Goal: Information Seeking & Learning: Learn about a topic

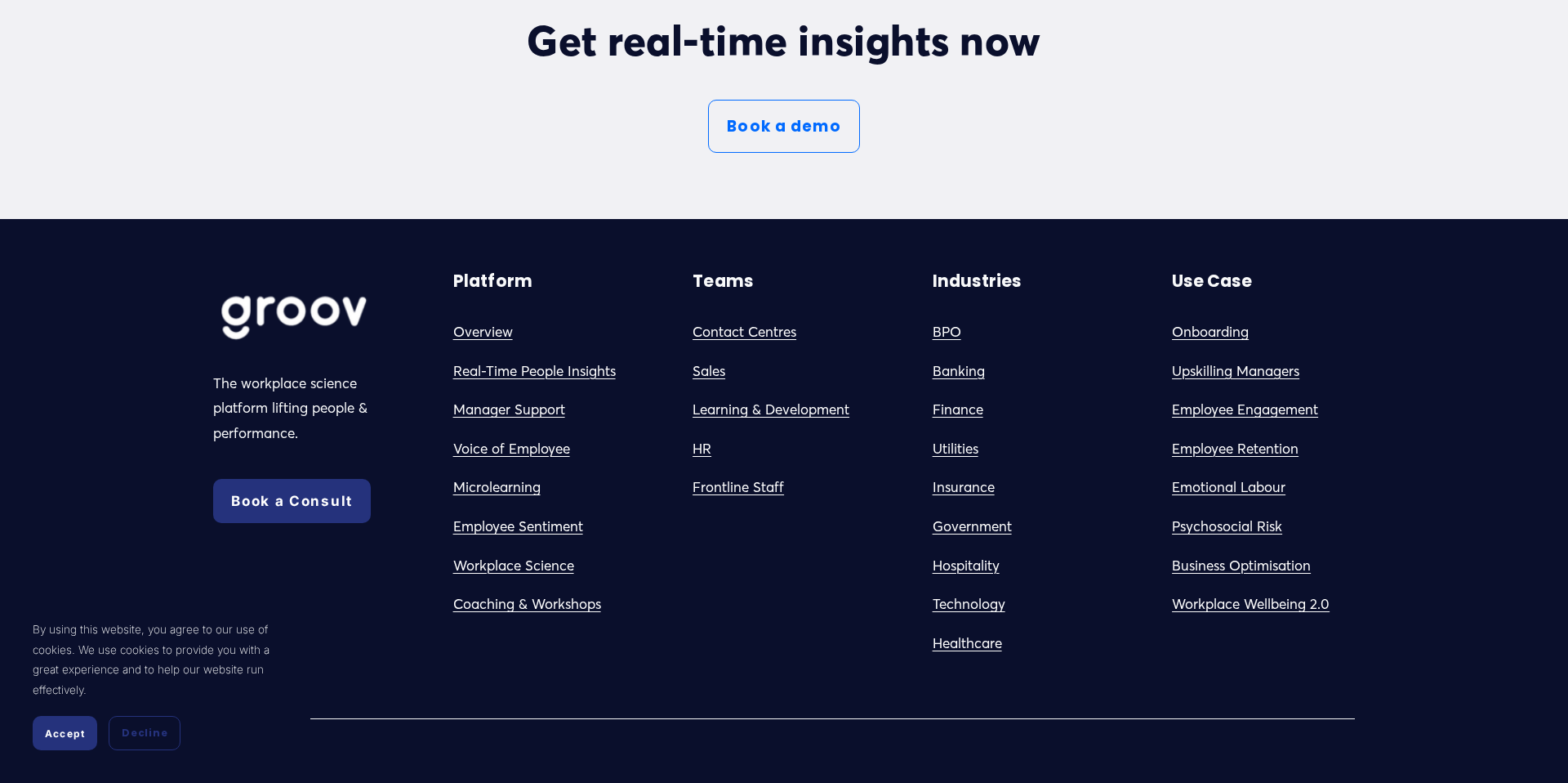
scroll to position [9145, 0]
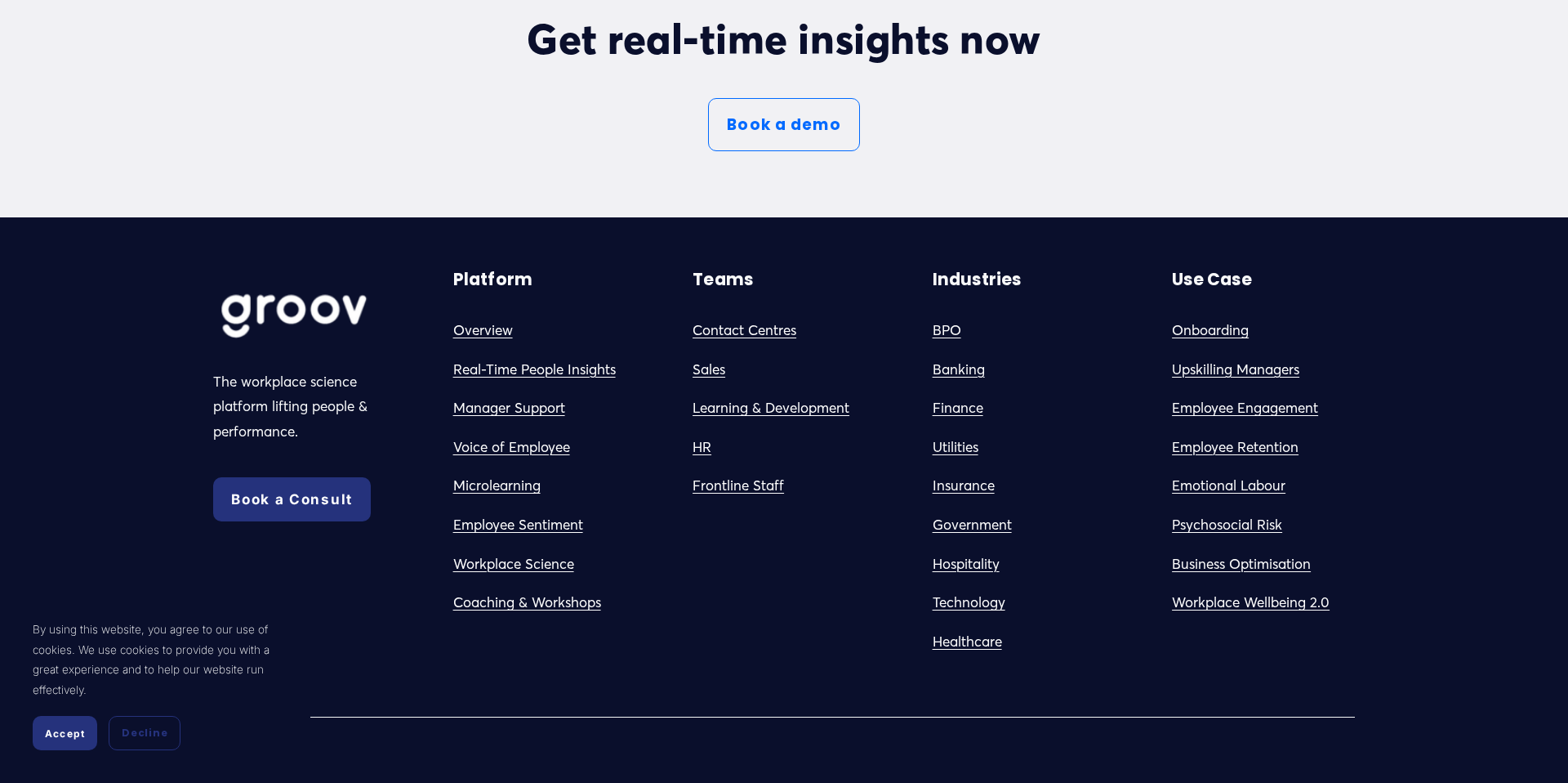
click at [716, 375] on link "Sales" at bounding box center [709, 370] width 33 height 25
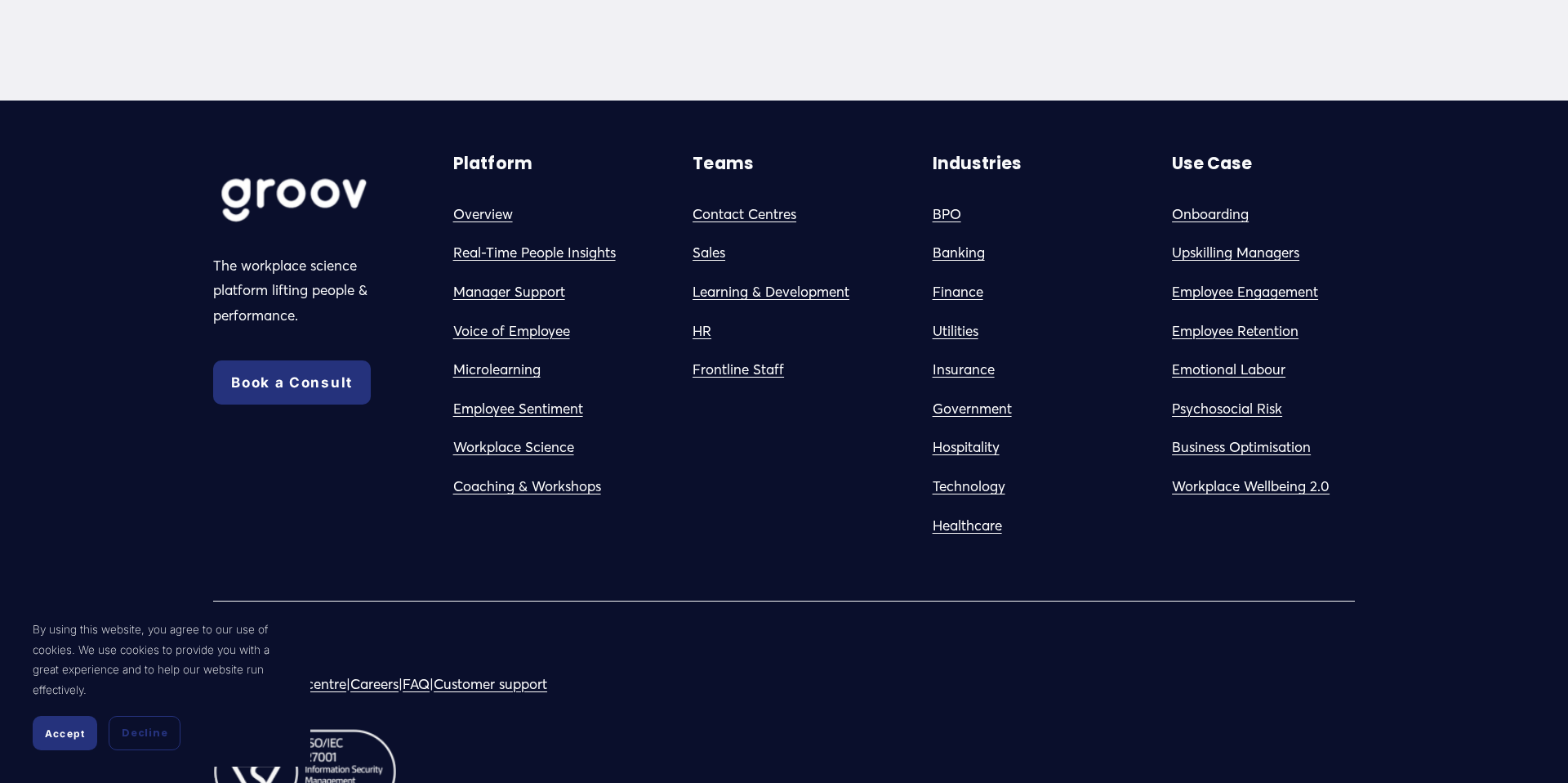
scroll to position [6445, 0]
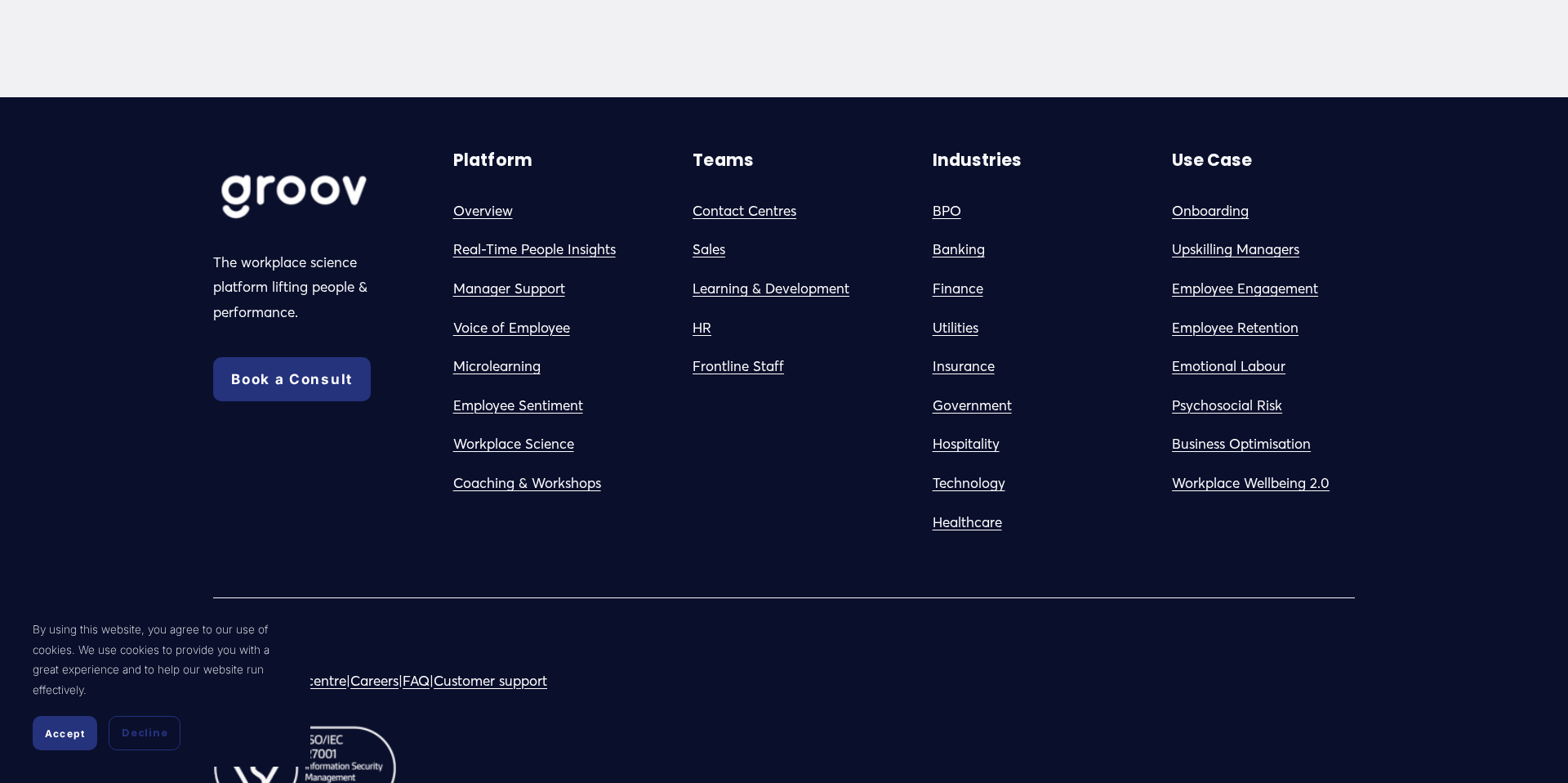
click at [514, 325] on link "Voice of Employee" at bounding box center [511, 328] width 117 height 25
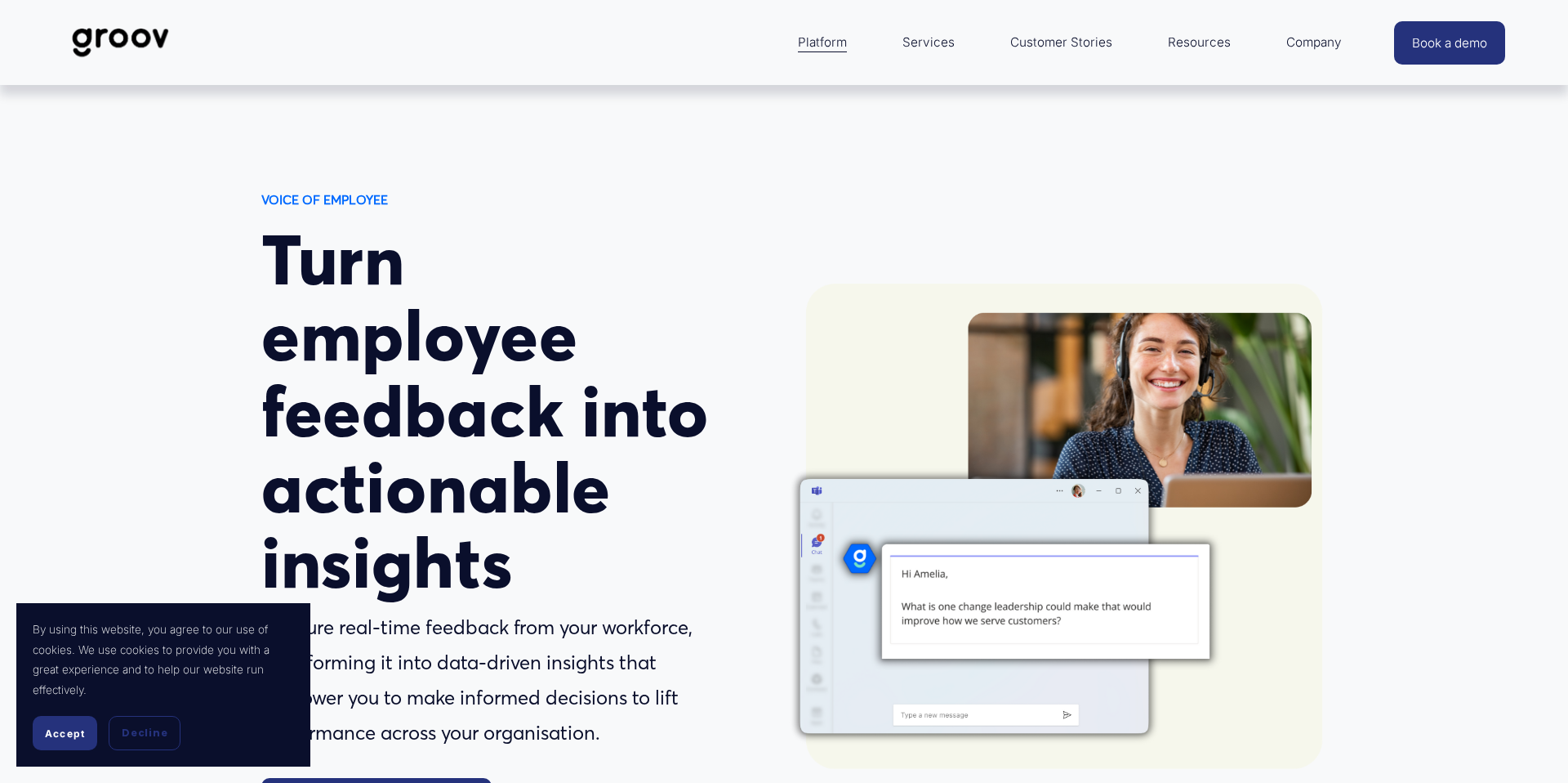
click at [926, 44] on link "Services" at bounding box center [928, 42] width 69 height 39
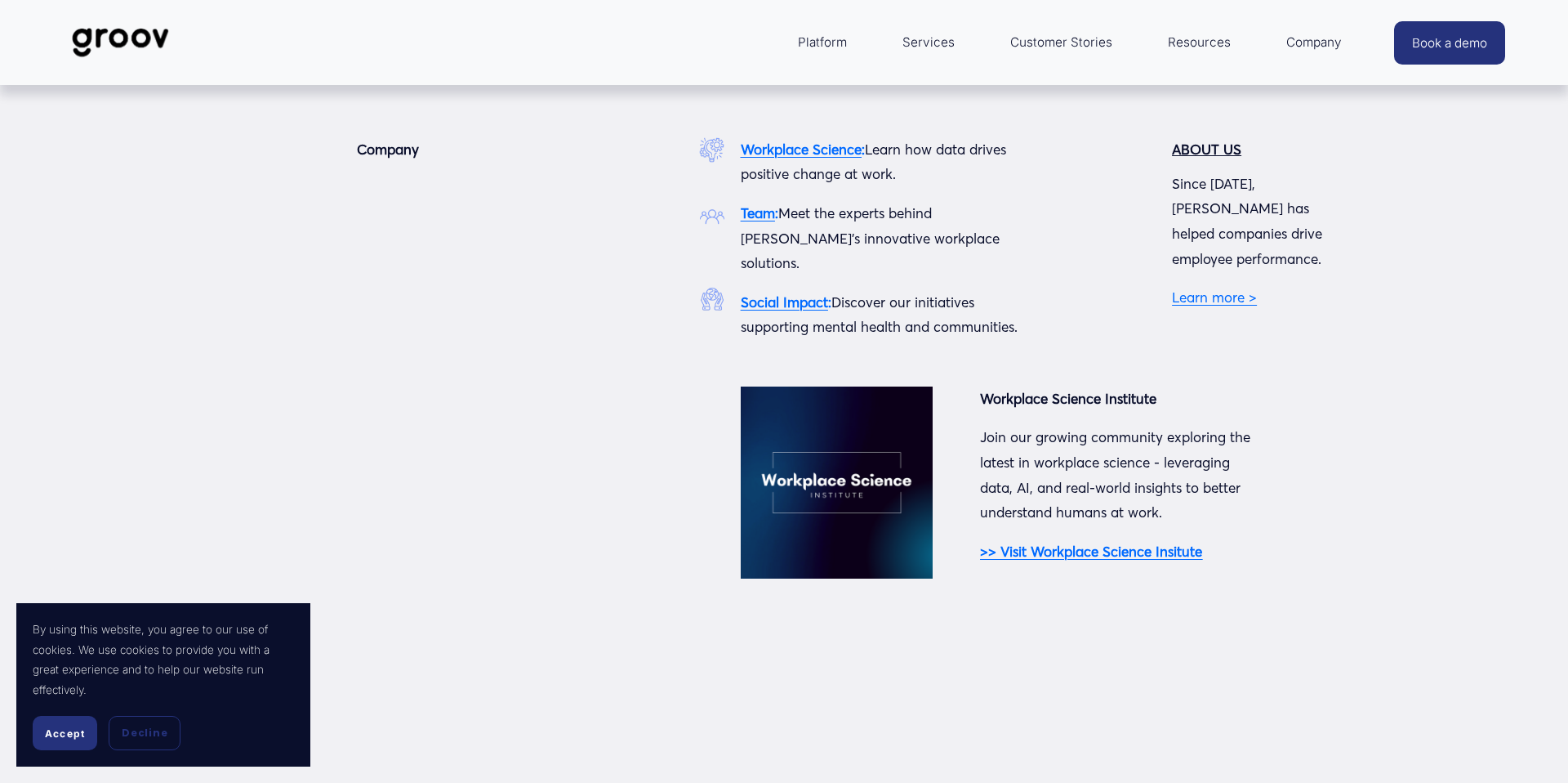
click at [1293, 43] on span "Company" at bounding box center [1313, 42] width 55 height 23
drag, startPoint x: 1323, startPoint y: 41, endPoint x: 1308, endPoint y: 46, distance: 15.8
click at [1323, 40] on span "Company" at bounding box center [1313, 42] width 55 height 23
click at [1208, 288] on link "Learn more >" at bounding box center [1215, 296] width 85 height 17
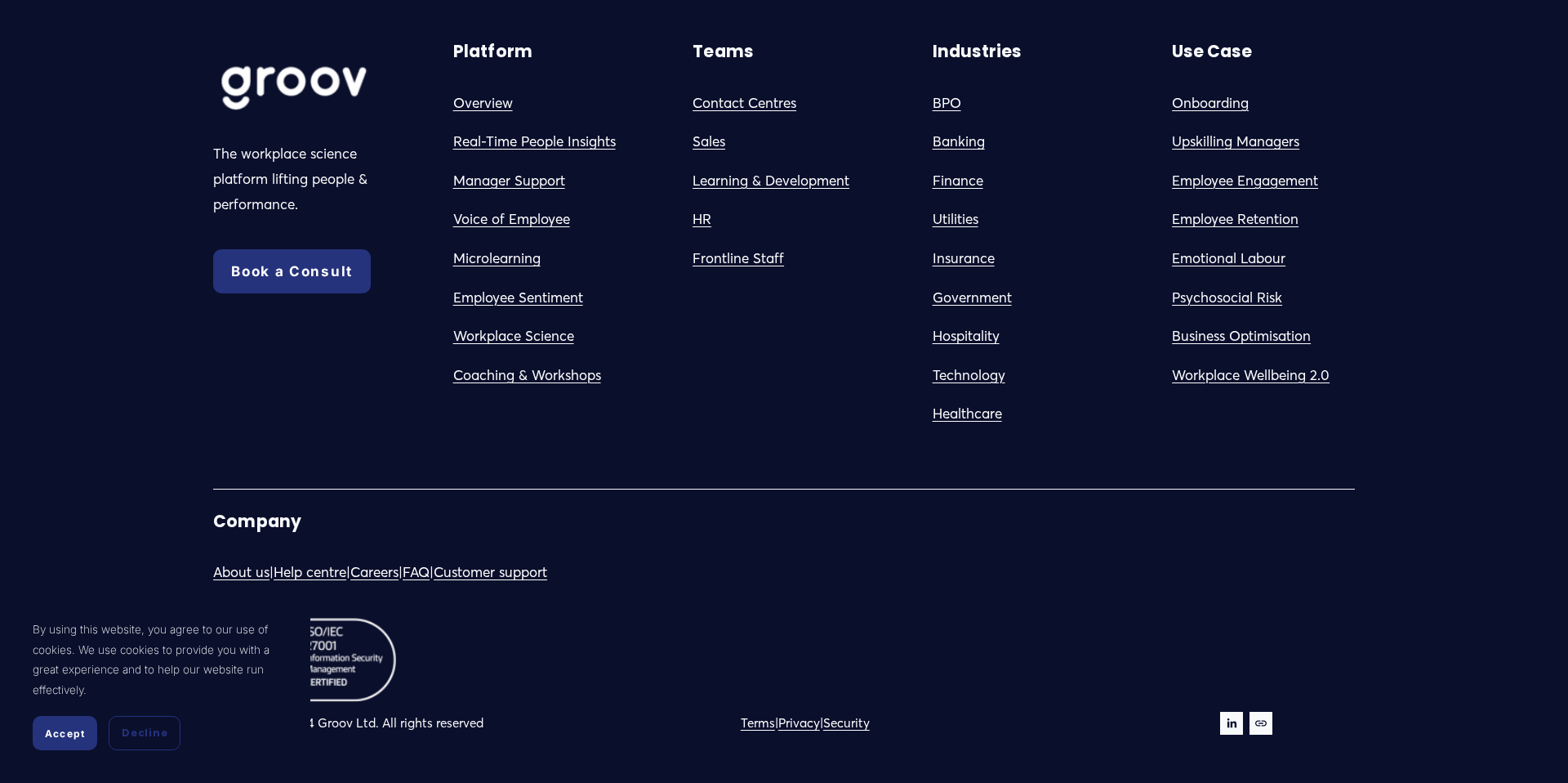
scroll to position [1876, 0]
